Goal: Information Seeking & Learning: Learn about a topic

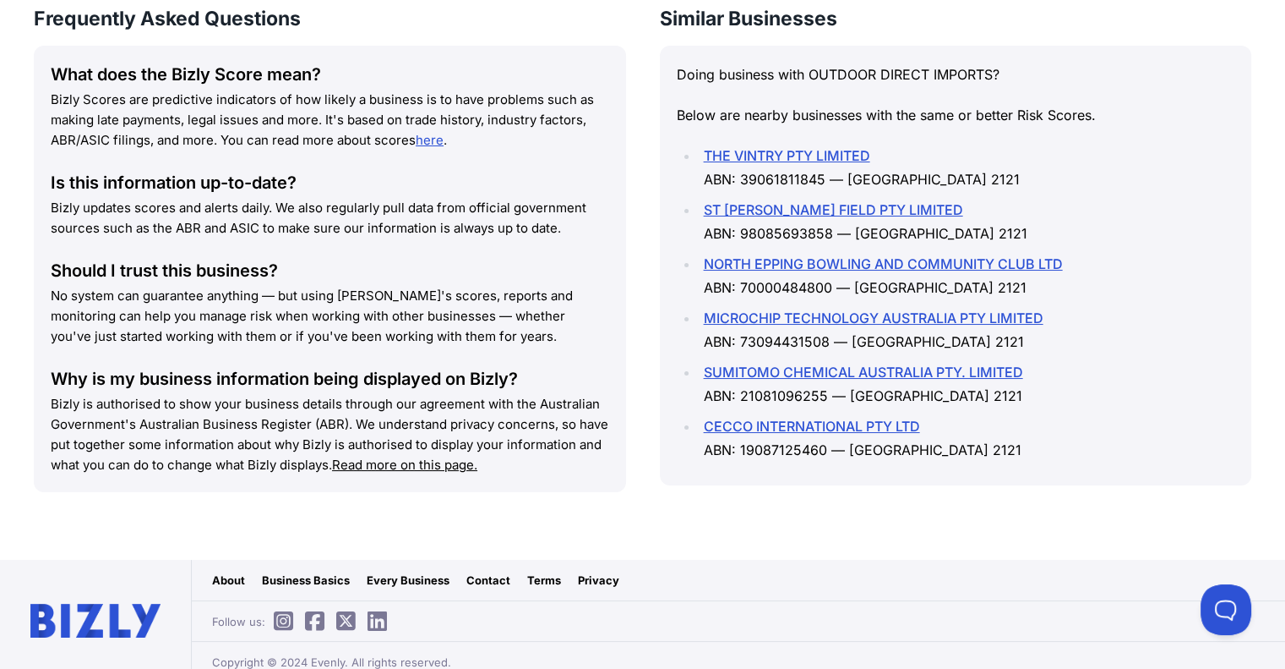
scroll to position [2383, 0]
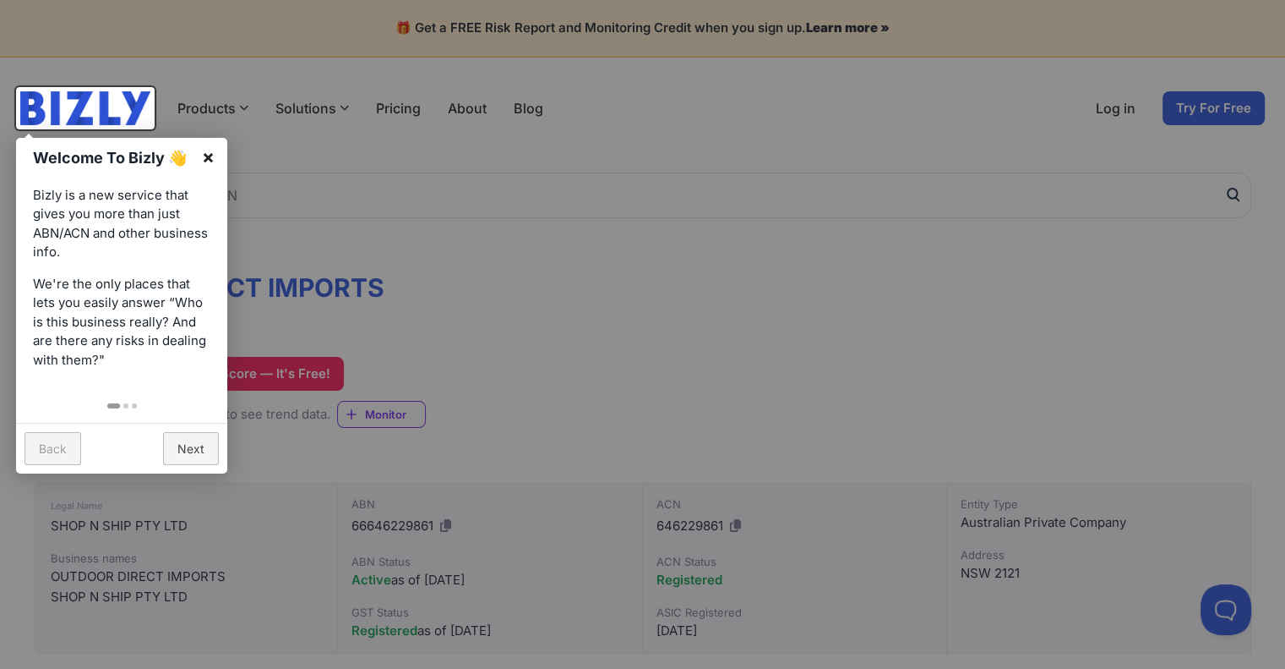
click at [208, 154] on link "×" at bounding box center [208, 157] width 38 height 38
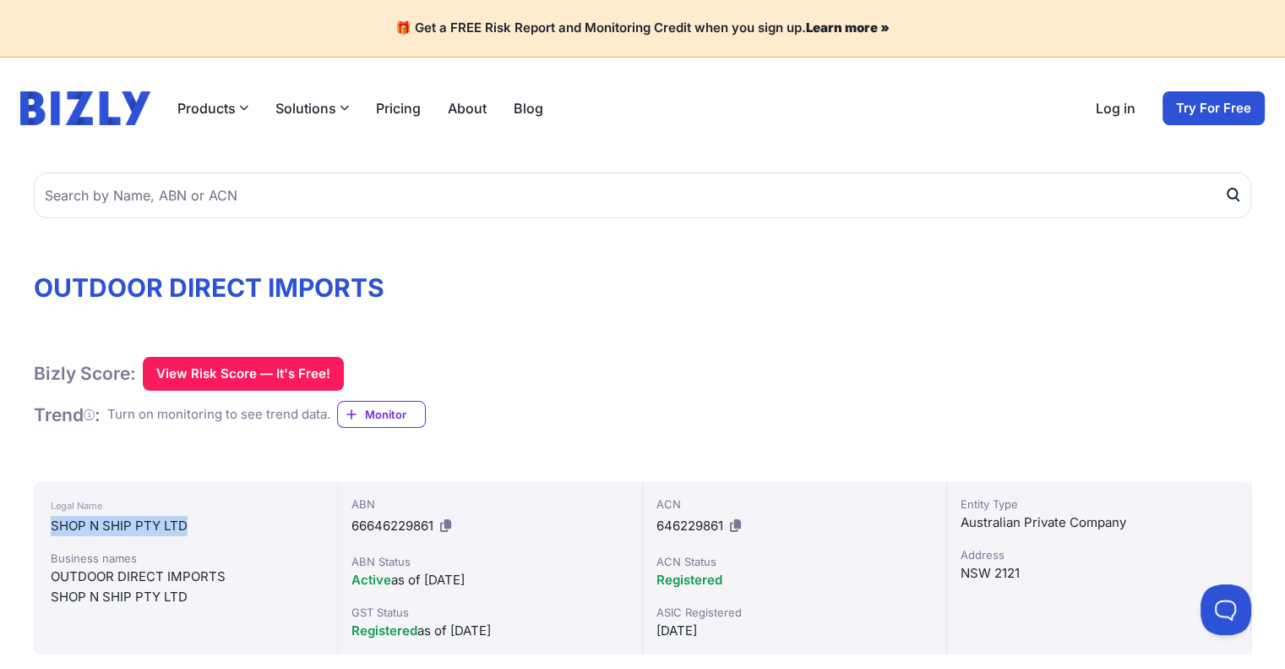
drag, startPoint x: 46, startPoint y: 527, endPoint x: 183, endPoint y: 521, distance: 137.0
click at [183, 521] on div "Legal Name SHOP N SHIP PTY LTD Business names OUTDOOR DIRECT IMPORTS SHOP N SHI…" at bounding box center [186, 568] width 304 height 172
